Goal: Task Accomplishment & Management: Use online tool/utility

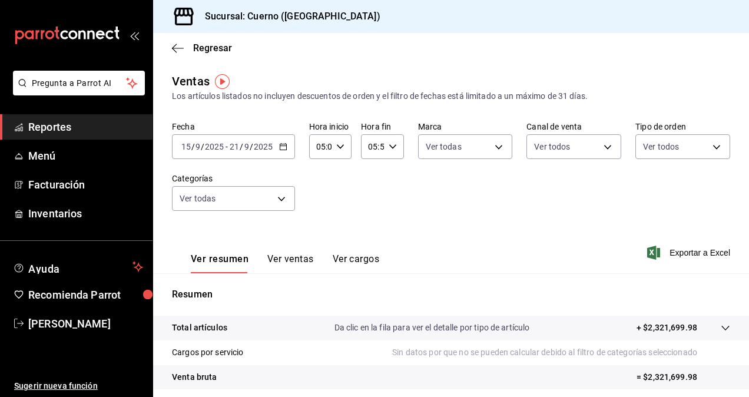
click at [104, 128] on span "Reportes" at bounding box center [85, 127] width 115 height 16
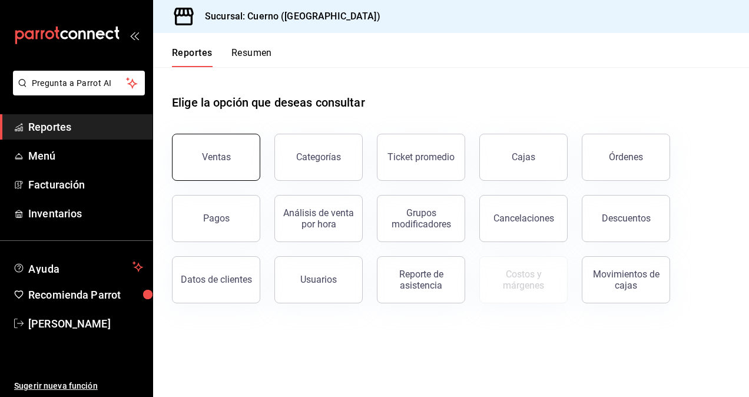
click at [234, 164] on button "Ventas" at bounding box center [216, 157] width 88 height 47
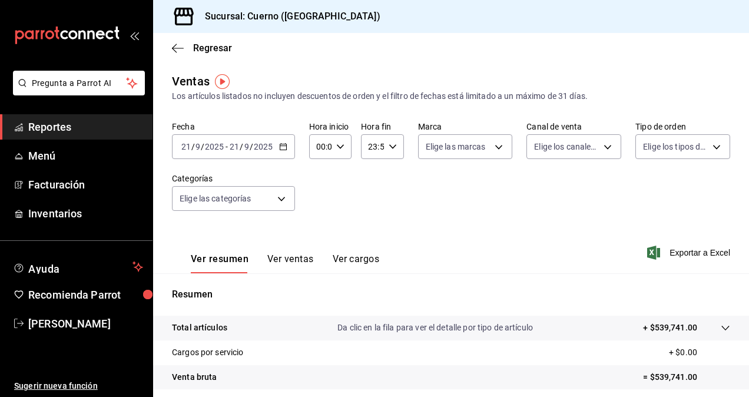
click at [283, 152] on div "[DATE] [DATE] - [DATE] [DATE]" at bounding box center [233, 146] width 123 height 25
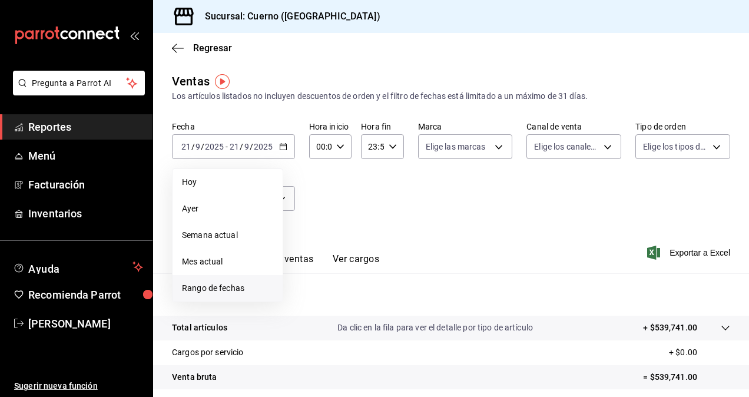
click at [234, 283] on span "Rango de fechas" at bounding box center [227, 288] width 91 height 12
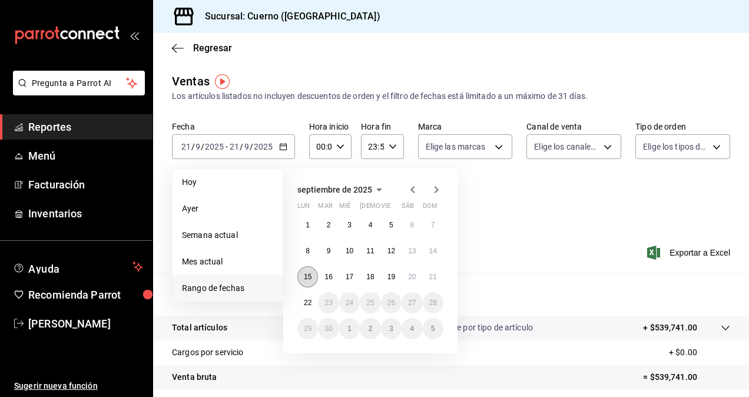
click at [308, 276] on abbr "15" at bounding box center [308, 277] width 8 height 8
click at [310, 299] on abbr "22" at bounding box center [308, 303] width 8 height 8
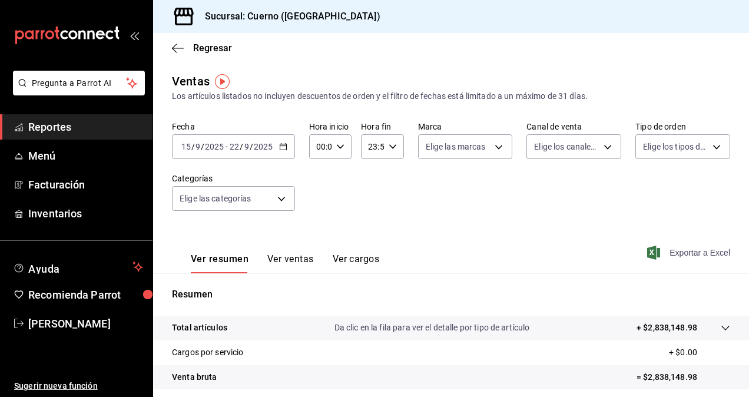
click at [667, 249] on span "Exportar a Excel" at bounding box center [690, 253] width 81 height 14
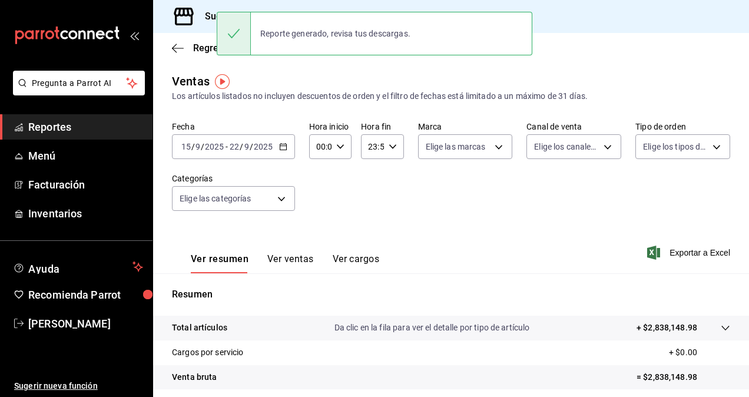
click at [350, 207] on div "Fecha [DATE] [DATE] - [DATE] [DATE] Hora inicio 00:00 Hora inicio Hora fin 23:5…" at bounding box center [451, 173] width 558 height 104
click at [393, 155] on div "23:59 Hora fin" at bounding box center [382, 146] width 42 height 25
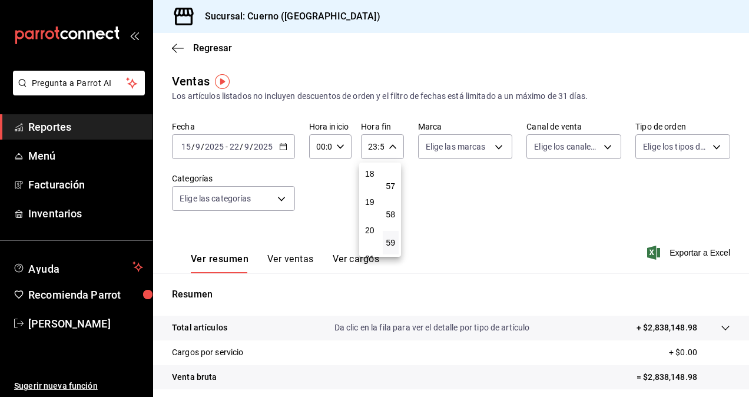
scroll to position [489, 0]
click at [318, 139] on div at bounding box center [374, 198] width 749 height 397
click at [322, 150] on input "00:00" at bounding box center [320, 147] width 22 height 24
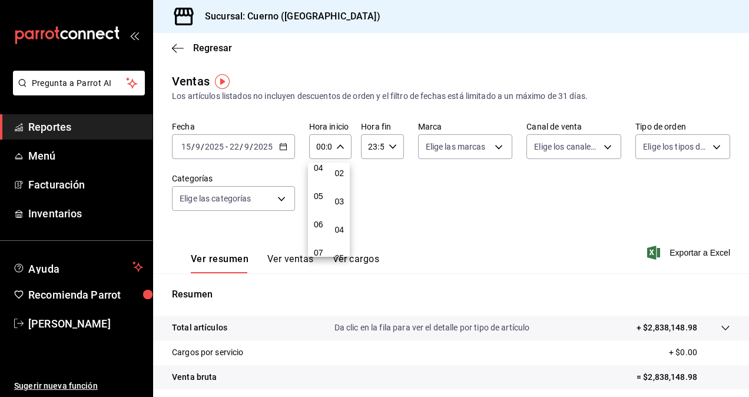
scroll to position [118, 0]
click at [323, 197] on button "05" at bounding box center [318, 200] width 16 height 24
type input "05:00"
click at [395, 150] on div at bounding box center [374, 198] width 749 height 397
click at [395, 150] on div "23:59 Hora fin" at bounding box center [382, 146] width 42 height 25
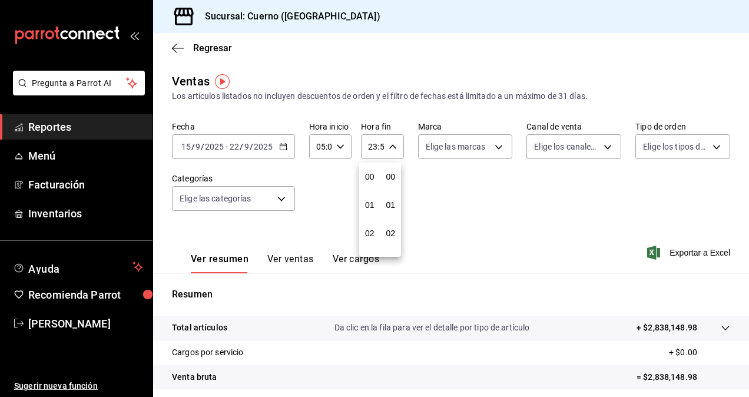
scroll to position [1602, 0]
click at [370, 148] on div at bounding box center [374, 198] width 749 height 397
click at [372, 148] on input "23:59" at bounding box center [372, 147] width 22 height 24
click at [375, 149] on div at bounding box center [374, 198] width 749 height 397
click at [391, 145] on icon "button" at bounding box center [393, 147] width 8 height 8
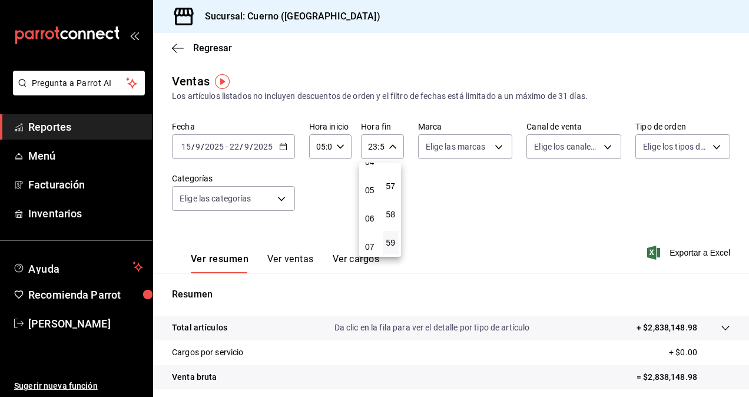
scroll to position [121, 0]
click at [370, 191] on button "05" at bounding box center [370, 198] width 16 height 24
type input "05:59"
click at [474, 234] on div at bounding box center [374, 198] width 749 height 397
click at [389, 146] on \(Stroke\) "button" at bounding box center [392, 146] width 7 height 4
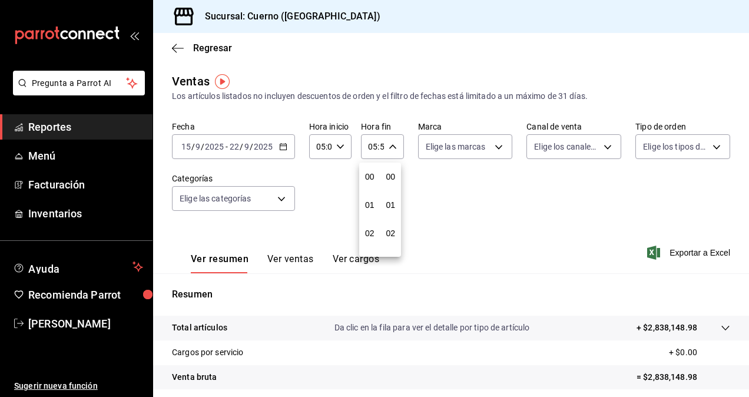
scroll to position [1602, 0]
click at [516, 215] on div at bounding box center [374, 198] width 749 height 397
click at [389, 151] on icon "button" at bounding box center [393, 147] width 8 height 8
click at [369, 177] on span "00" at bounding box center [370, 176] width 2 height 9
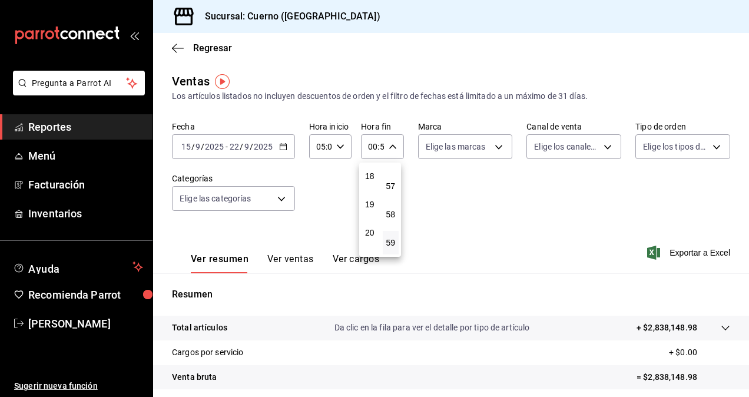
scroll to position [584, 0]
click at [365, 249] on button "23" at bounding box center [370, 243] width 16 height 24
type input "23:59"
click at [389, 142] on div at bounding box center [374, 198] width 749 height 397
click at [671, 251] on span "Exportar a Excel" at bounding box center [690, 253] width 81 height 14
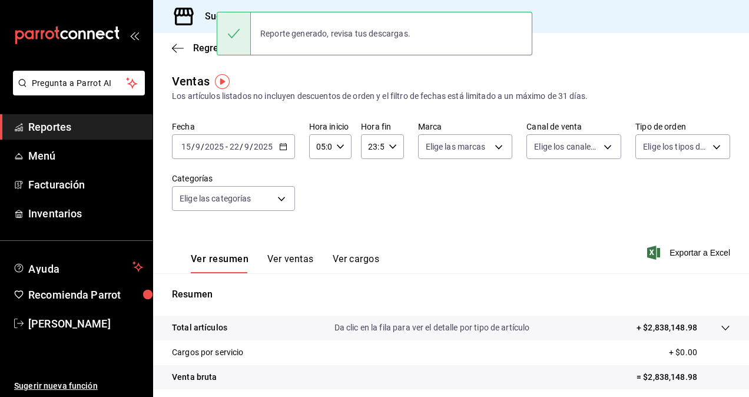
click at [328, 70] on main "Regresar Ventas Los artículos listados no incluyen descuentos de orden y el fil…" at bounding box center [451, 298] width 596 height 531
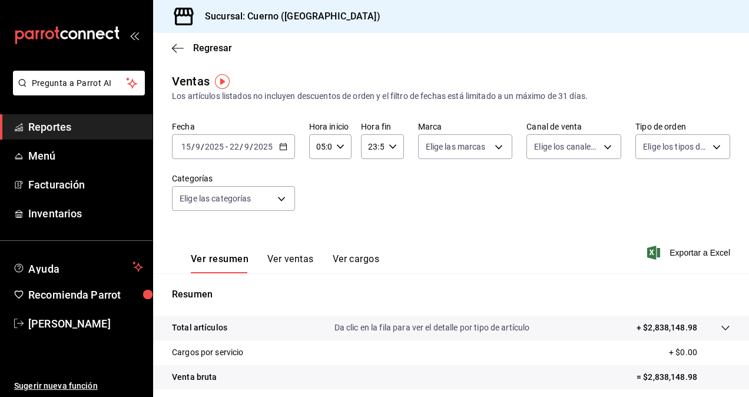
click at [452, 208] on div "Fecha [DATE] [DATE] - [DATE] [DATE] Hora inicio 05:00 Hora inicio Hora fin 23:5…" at bounding box center [451, 173] width 558 height 104
